Goal: Task Accomplishment & Management: Manage account settings

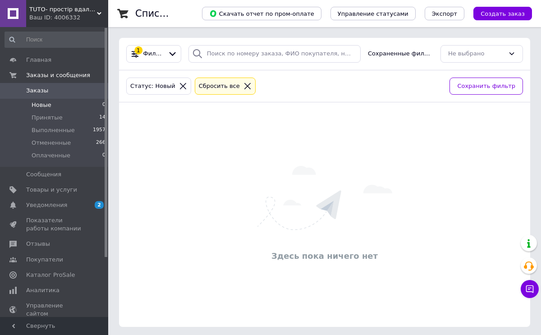
click at [46, 107] on span "Новые" at bounding box center [42, 105] width 20 height 8
click at [40, 90] on span "Заказы" at bounding box center [37, 91] width 22 height 8
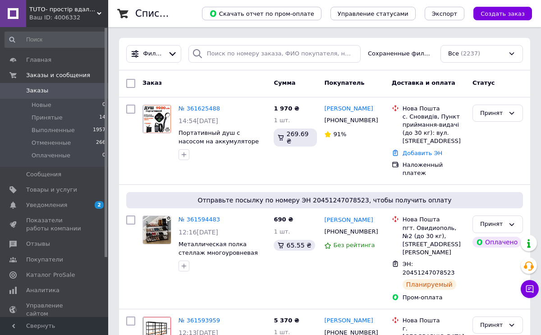
scroll to position [6, 0]
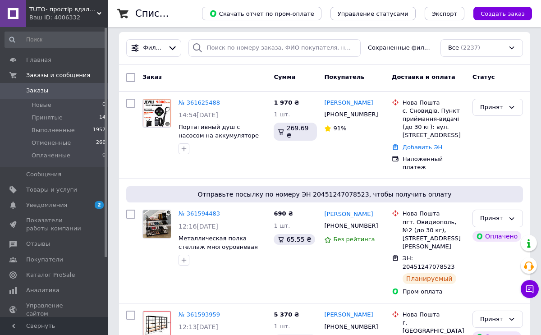
click at [40, 91] on span "Заказы" at bounding box center [37, 91] width 22 height 8
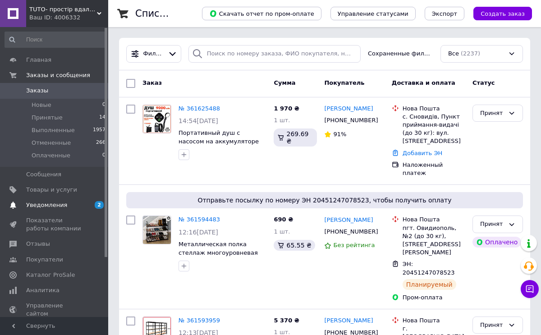
click at [92, 202] on span "2 0" at bounding box center [95, 205] width 25 height 8
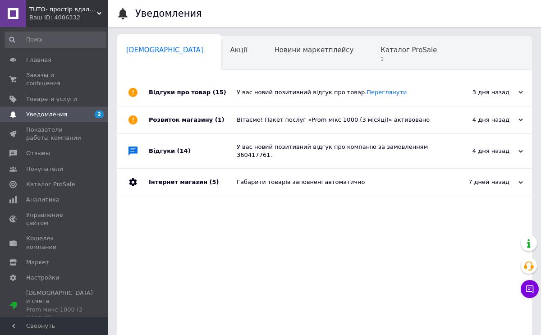
scroll to position [0, 5]
click at [45, 82] on span "Заказы и сообщения" at bounding box center [54, 79] width 57 height 16
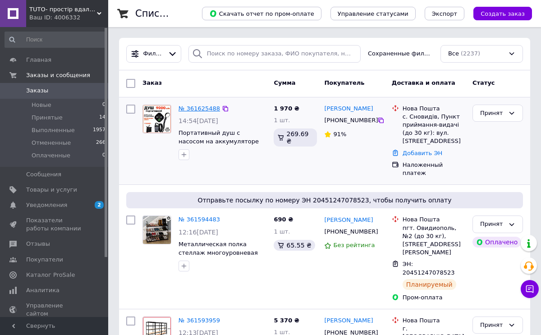
click at [206, 105] on link "№ 361625488" at bounding box center [199, 108] width 41 height 7
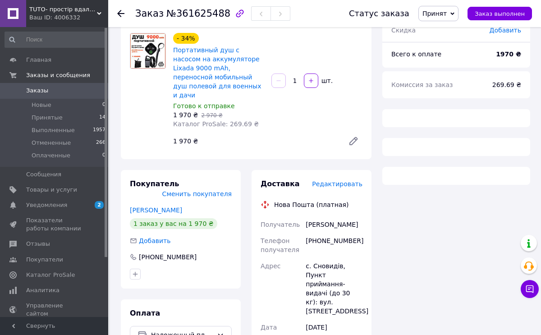
scroll to position [74, 0]
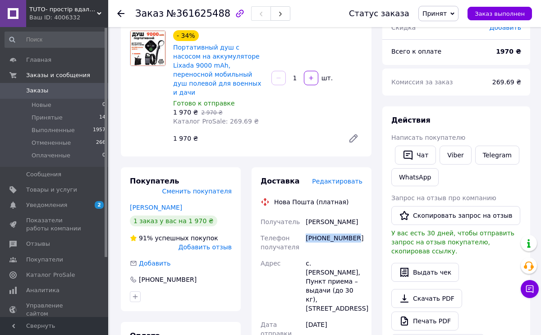
drag, startPoint x: 306, startPoint y: 238, endPoint x: 362, endPoint y: 238, distance: 56.8
click at [362, 238] on div "[PHONE_NUMBER]" at bounding box center [334, 242] width 60 height 25
copy div "[PHONE_NUMBER]"
drag, startPoint x: 306, startPoint y: 209, endPoint x: 339, endPoint y: 225, distance: 36.1
click at [339, 225] on div "Червінський Григорій" at bounding box center [334, 222] width 60 height 16
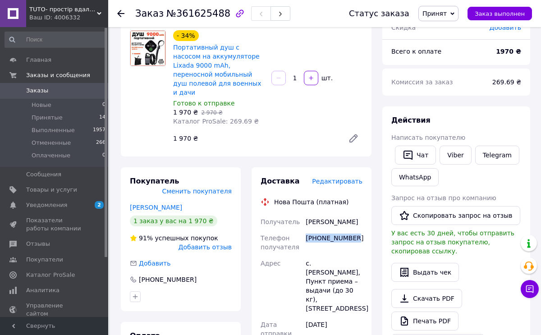
copy div "Червінський Григорій"
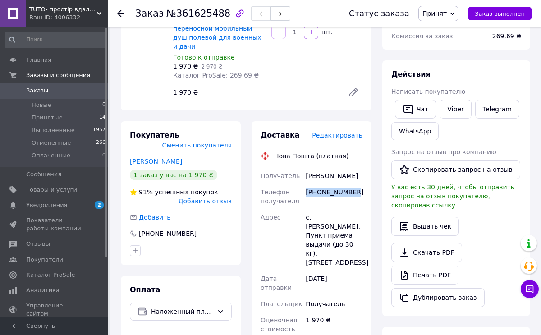
scroll to position [122, 0]
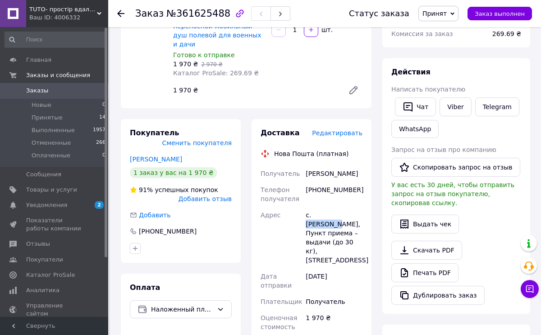
drag, startPoint x: 313, startPoint y: 213, endPoint x: 353, endPoint y: 213, distance: 40.1
click at [353, 213] on div "с. Сновидов, Пункт приема – выдачи (до 30 кг), ул. Центральная, 3" at bounding box center [334, 237] width 60 height 61
copy div "Сновидов,"
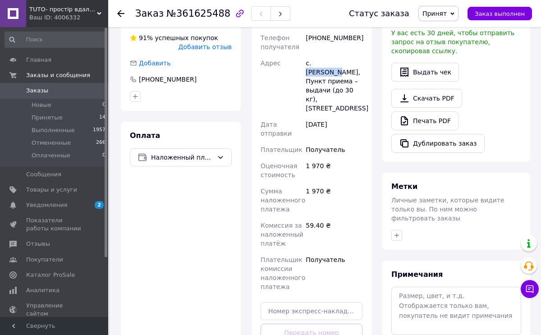
scroll to position [303, 0]
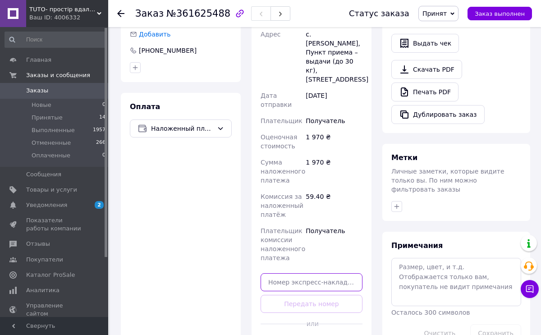
click at [300, 278] on input "text" at bounding box center [312, 282] width 102 height 18
paste input "20451247452022"
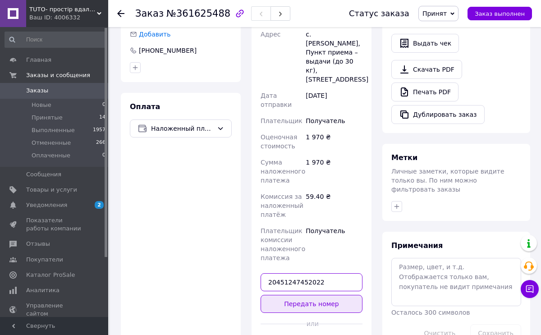
type input "20451247452022"
click at [299, 295] on button "Передать номер" at bounding box center [312, 304] width 102 height 18
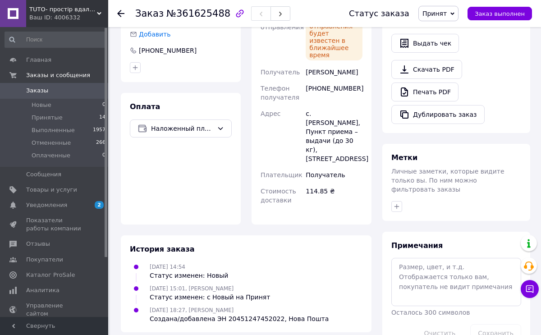
click at [40, 90] on span "Заказы" at bounding box center [37, 91] width 22 height 8
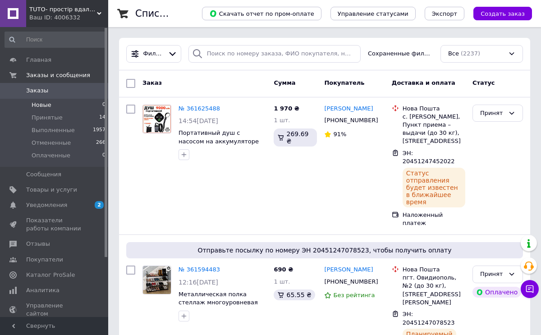
click at [44, 104] on span "Новые" at bounding box center [42, 105] width 20 height 8
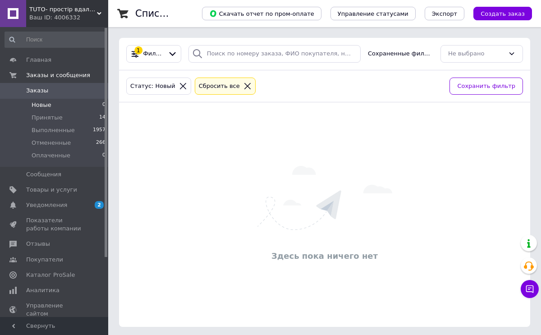
click at [44, 106] on span "Новые" at bounding box center [42, 105] width 20 height 8
click at [50, 275] on span "Каталог ProSale" at bounding box center [50, 275] width 49 height 8
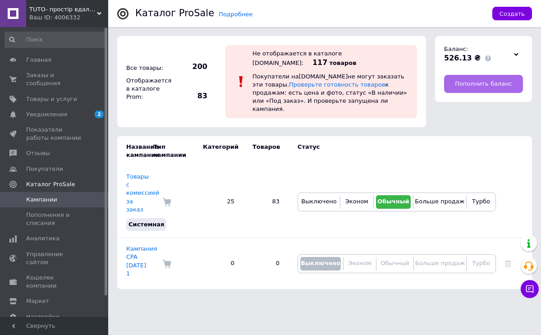
click at [490, 82] on span "Пополнить баланс" at bounding box center [483, 84] width 57 height 8
click at [44, 84] on span "Заказы и сообщения" at bounding box center [54, 79] width 57 height 16
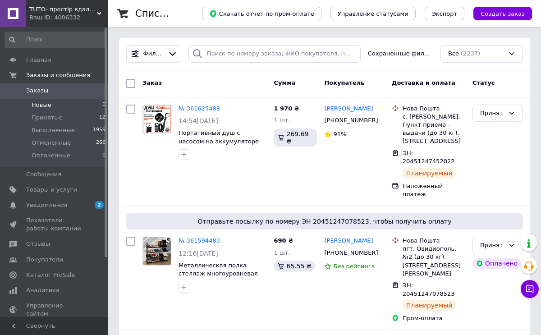
click at [45, 105] on span "Новые" at bounding box center [42, 105] width 20 height 8
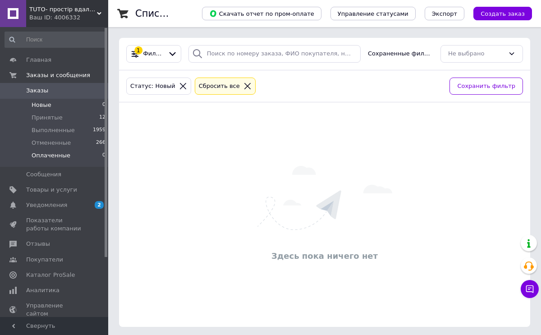
click at [52, 158] on span "Оплаченные" at bounding box center [51, 155] width 39 height 8
